Goal: Task Accomplishment & Management: Manage account settings

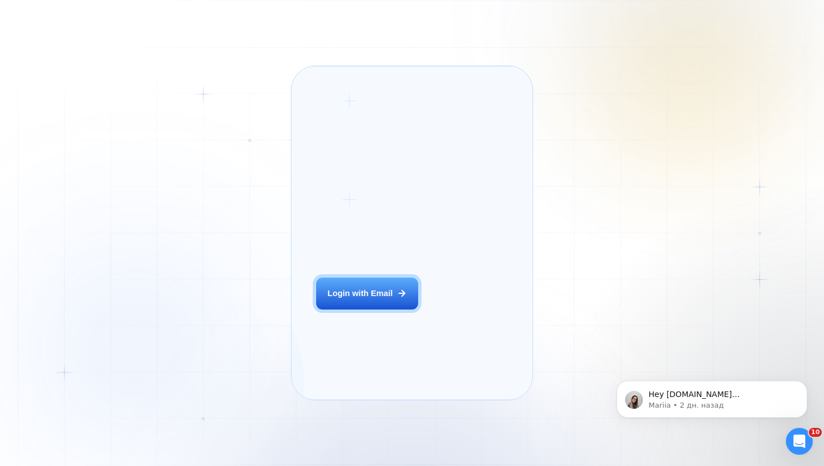
click at [347, 337] on div "Login ‍ Welcome to GigRadar. AI Business Manager for Agencies Login with Email" at bounding box center [381, 232] width 154 height 309
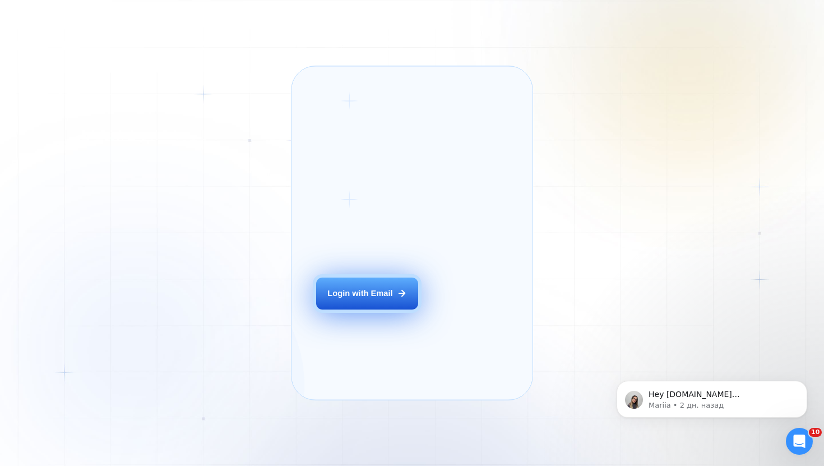
click at [350, 309] on button "Login with Email" at bounding box center [367, 293] width 102 height 32
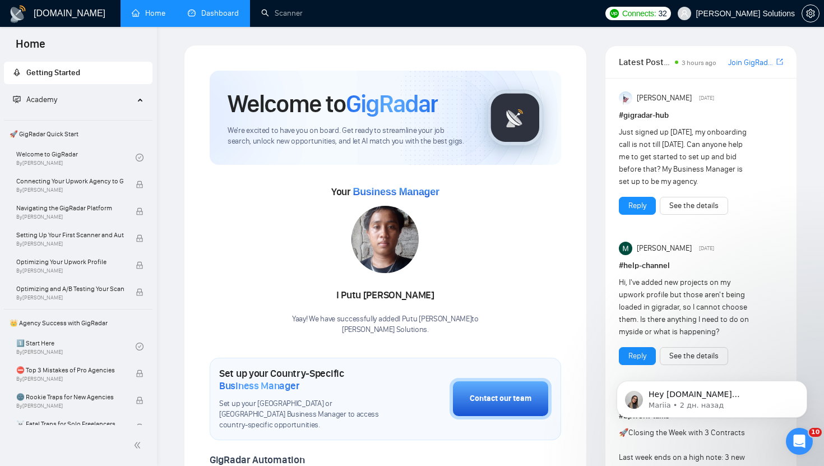
click at [216, 18] on link "Dashboard" at bounding box center [213, 13] width 51 height 10
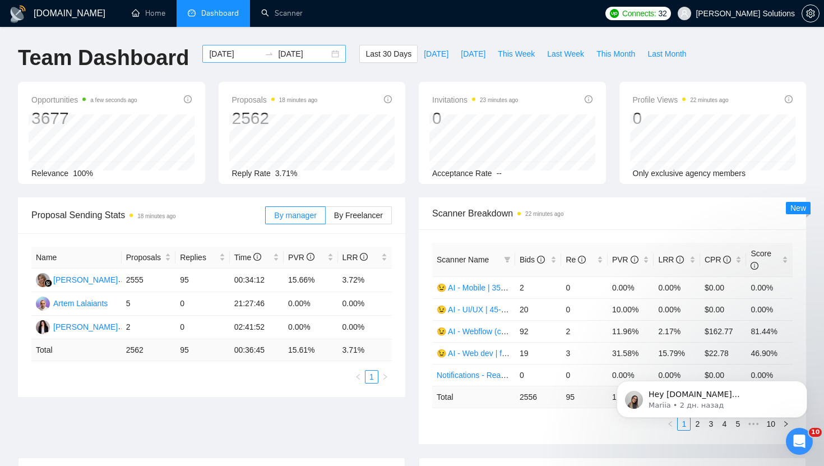
click at [220, 50] on input "[DATE]" at bounding box center [234, 54] width 51 height 12
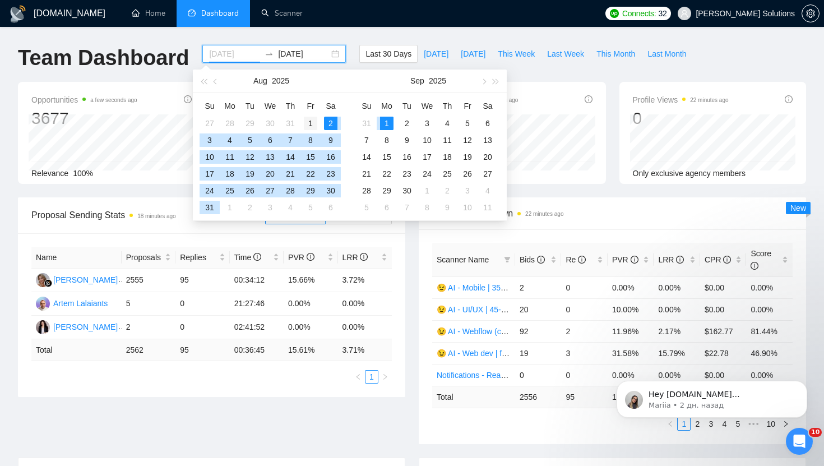
type input "[DATE]"
click at [313, 123] on div "1" at bounding box center [310, 123] width 13 height 13
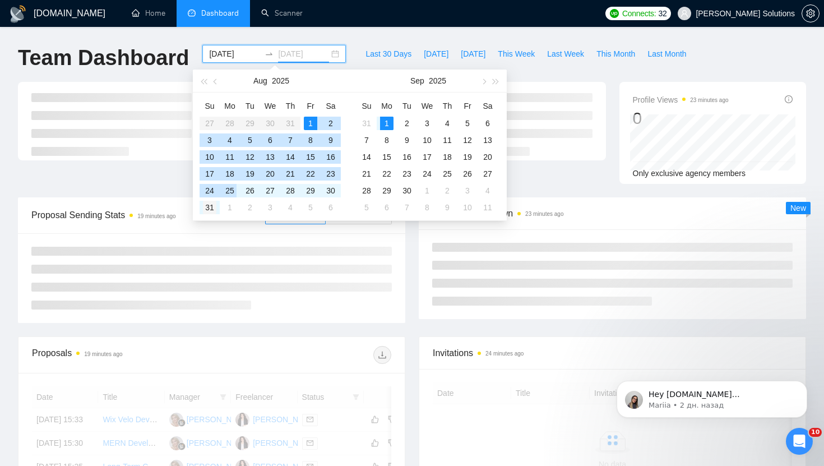
type input "[DATE]"
click at [210, 206] on div "31" at bounding box center [209, 207] width 13 height 13
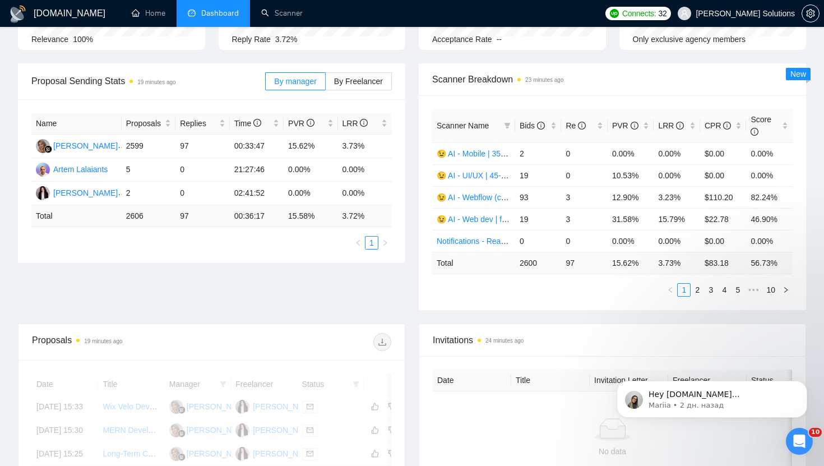
scroll to position [133, 0]
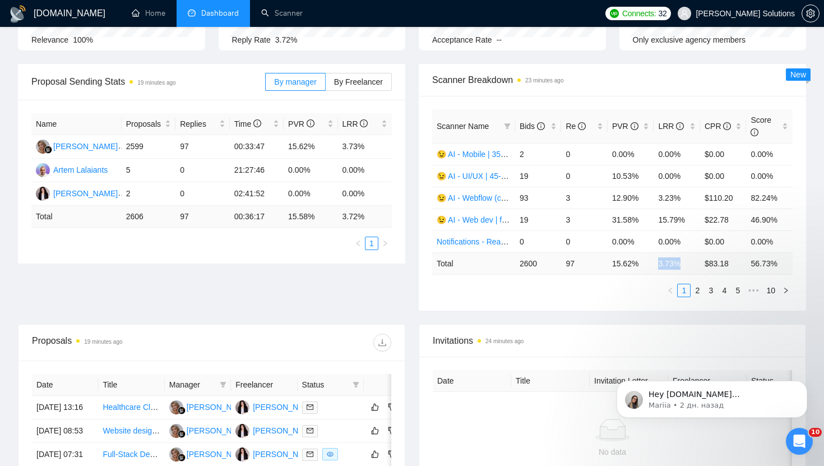
drag, startPoint x: 659, startPoint y: 262, endPoint x: 680, endPoint y: 262, distance: 21.3
click at [680, 262] on td "3.73 %" at bounding box center [676, 263] width 47 height 22
copy td "3.73 %"
click at [526, 286] on ul "1 2 3 4 5 ••• 10" at bounding box center [612, 290] width 360 height 13
